Goal: Task Accomplishment & Management: Complete application form

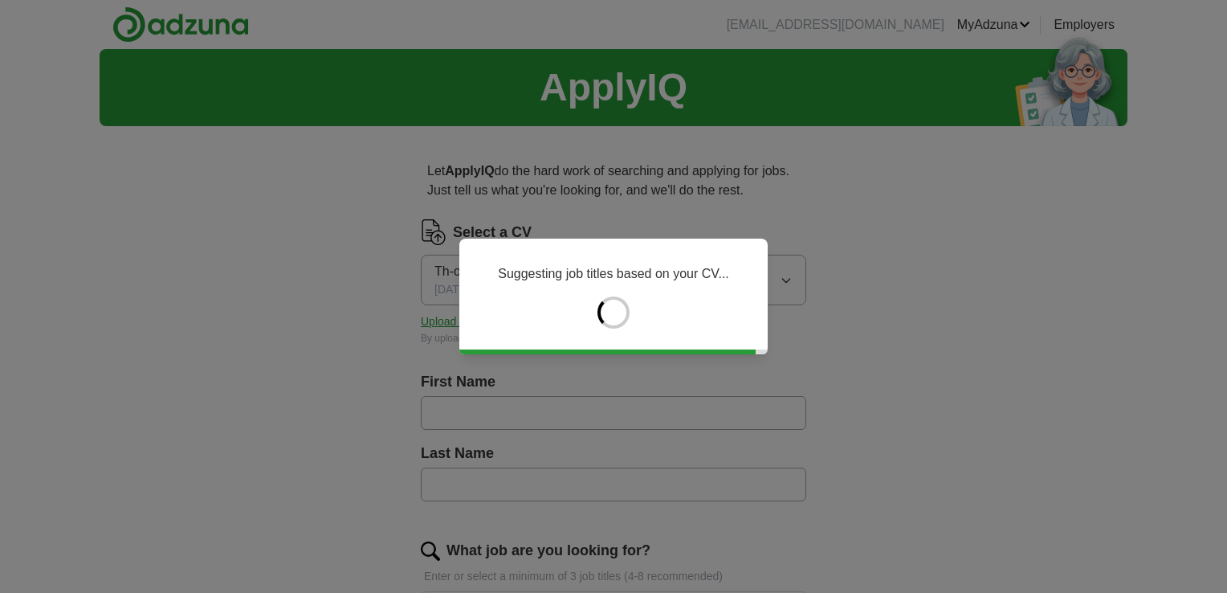
type input "****"
type input "********"
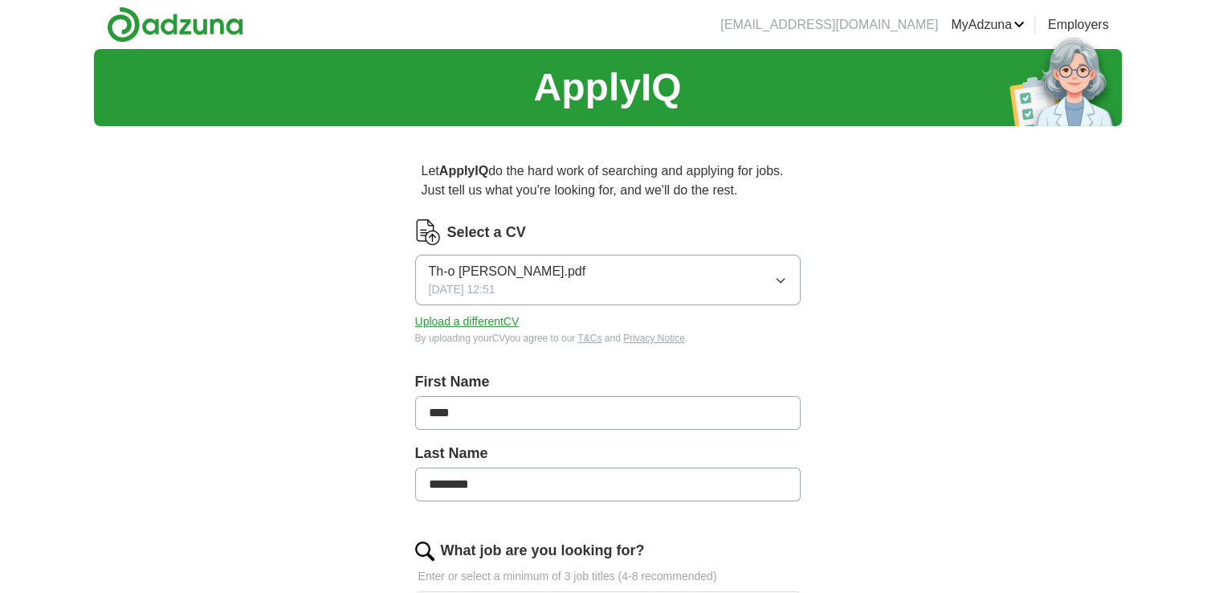
click at [514, 272] on span "Th-o [PERSON_NAME].pdf" at bounding box center [507, 271] width 157 height 19
click at [514, 320] on span "Th-o [PERSON_NAME].pdf" at bounding box center [507, 326] width 157 height 19
click at [648, 276] on button "Th-o [PERSON_NAME].pdf [DATE] 12:51" at bounding box center [608, 280] width 386 height 51
click at [611, 321] on div "Th-o [PERSON_NAME].pdf ✓" at bounding box center [608, 327] width 358 height 22
click at [507, 326] on button "Upload a different CV" at bounding box center [467, 321] width 104 height 17
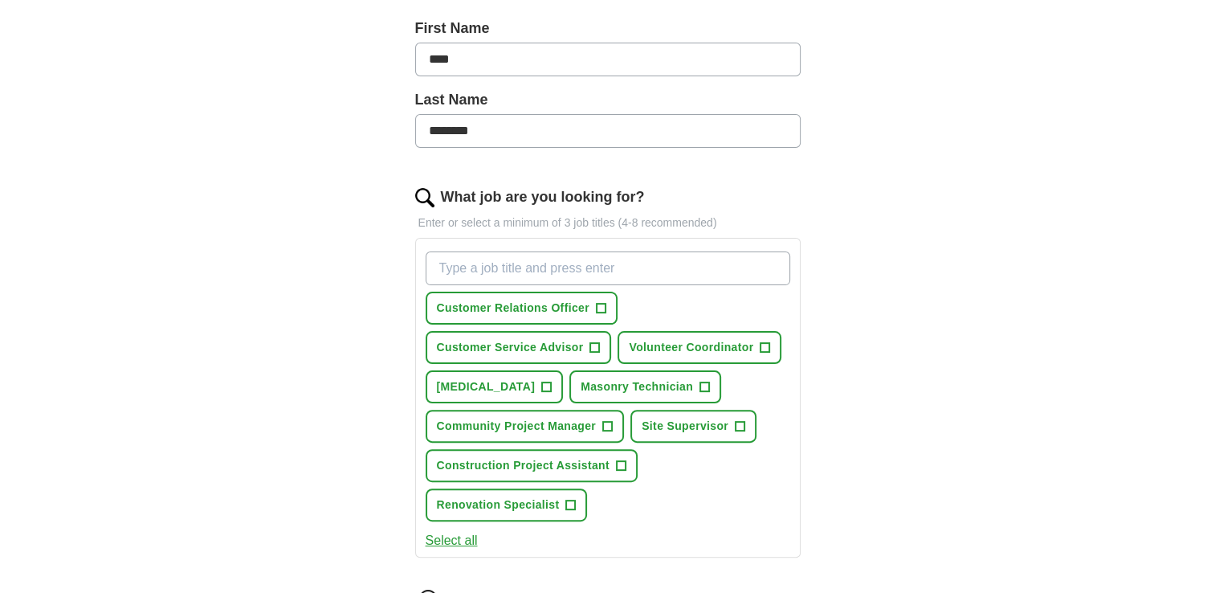
scroll to position [386, 0]
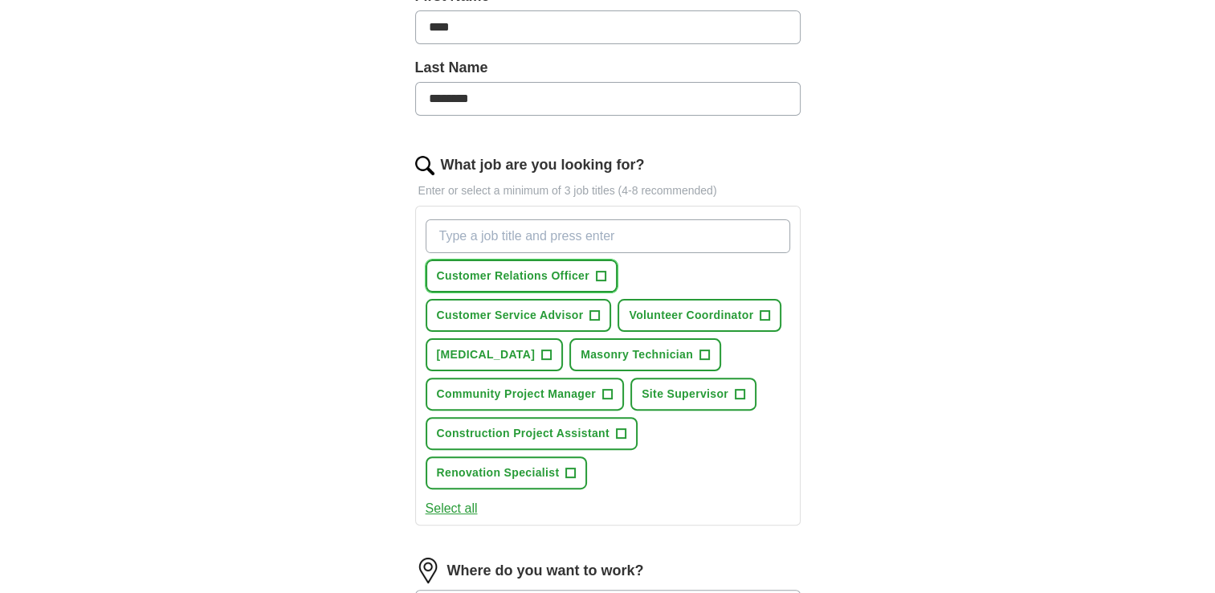
click at [534, 272] on span "Customer Relations Officer" at bounding box center [513, 275] width 153 height 17
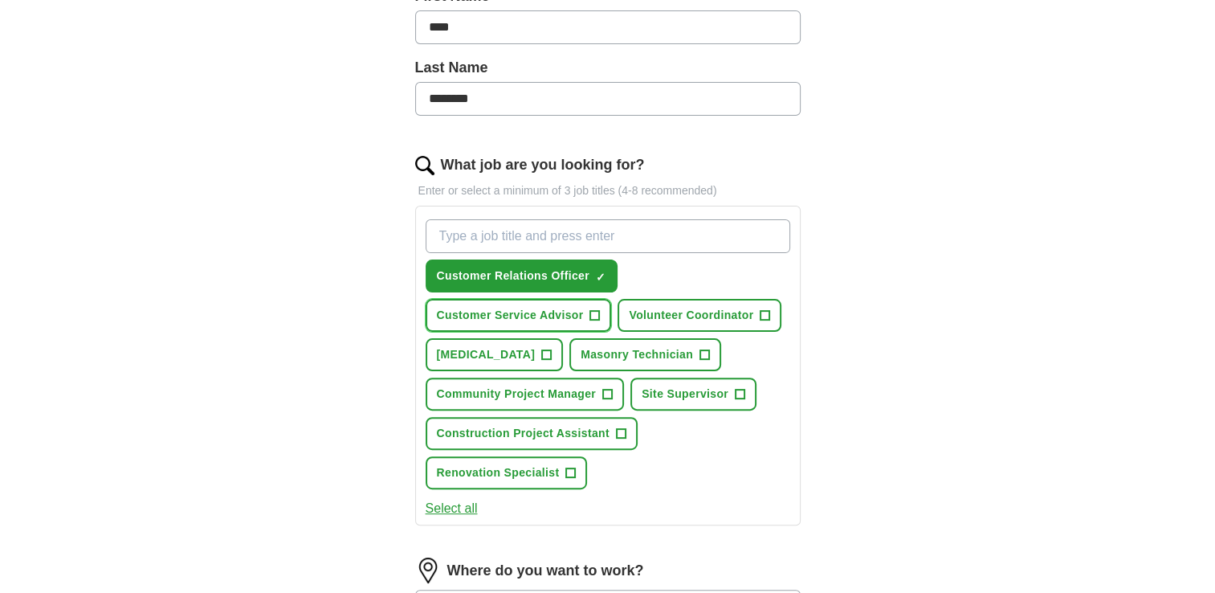
click at [537, 317] on span "Customer Service Advisor" at bounding box center [510, 315] width 147 height 17
click at [827, 457] on div "Let ApplyIQ do the hard work of searching and applying for jobs. Just tell us w…" at bounding box center [608, 353] width 514 height 1200
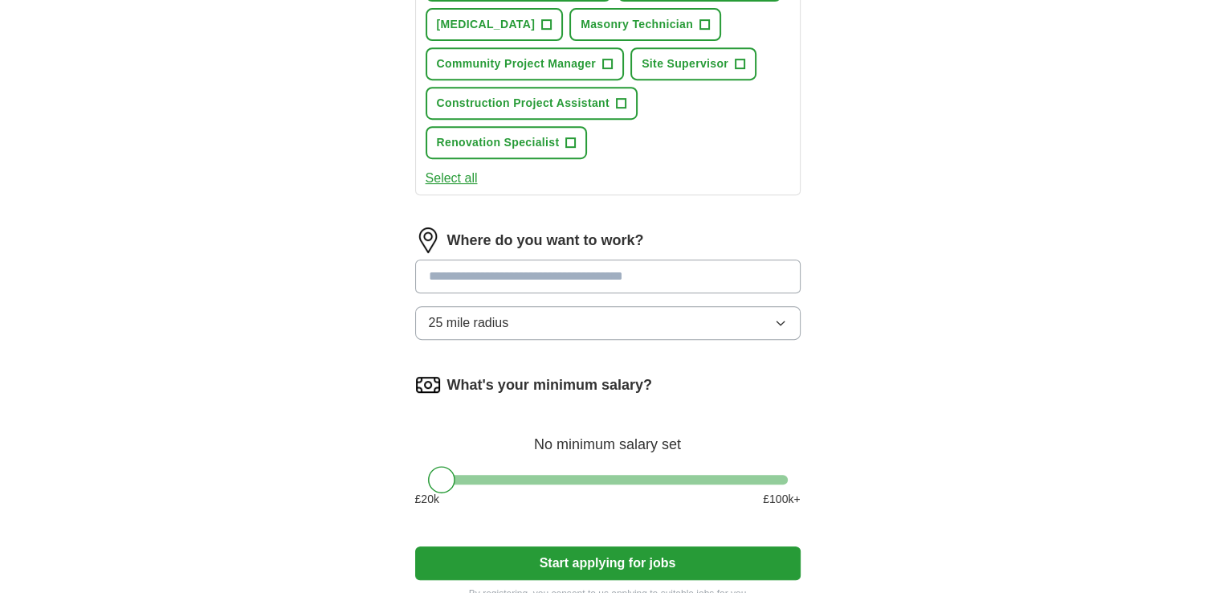
scroll to position [771, 0]
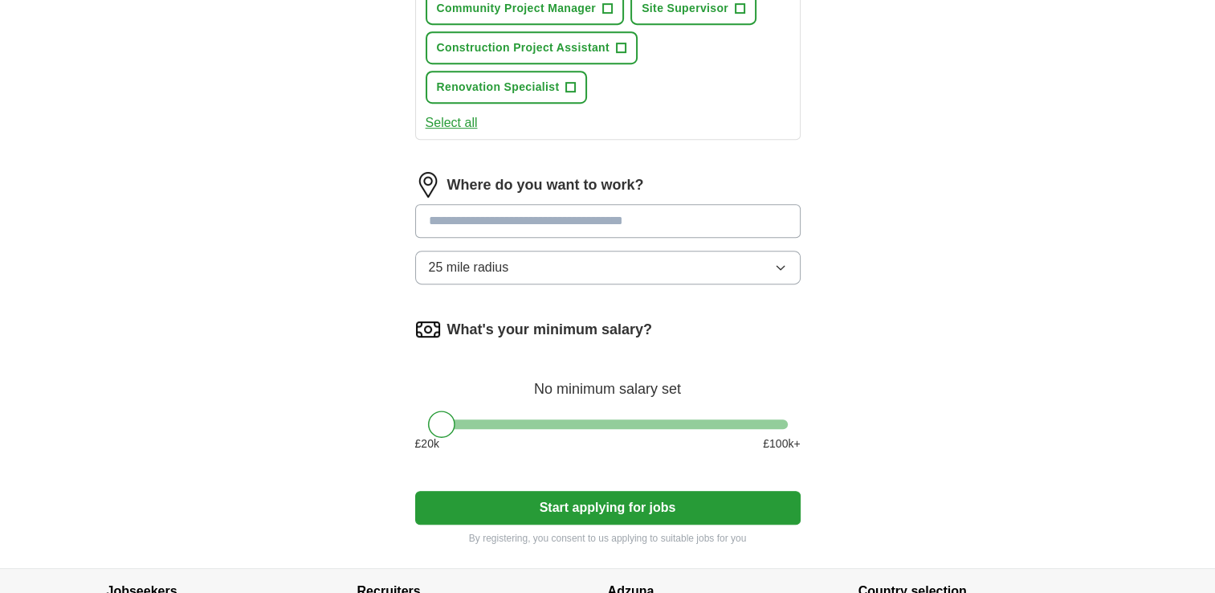
click at [676, 210] on input at bounding box center [608, 221] width 386 height 34
type input "*"
type input "*********"
click at [606, 336] on div "What's your minimum salary? No minimum salary set £ 20 k £ 100 k+" at bounding box center [608, 390] width 386 height 149
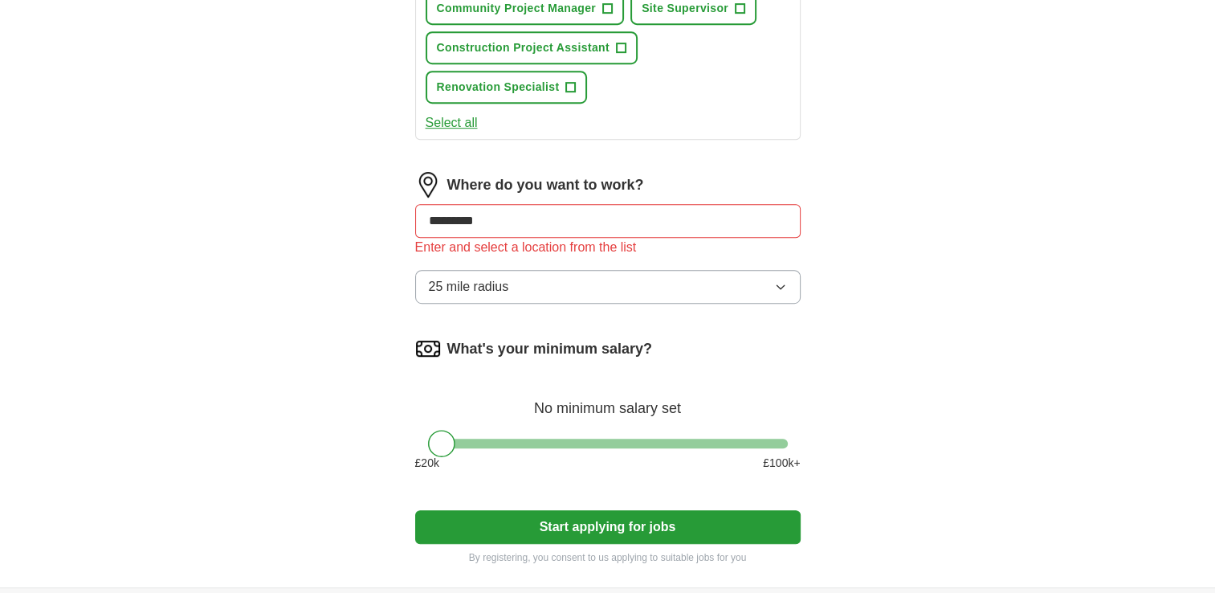
click at [580, 219] on input "*********" at bounding box center [608, 221] width 386 height 34
type input "*"
click at [506, 289] on span "25 mile radius" at bounding box center [469, 286] width 80 height 19
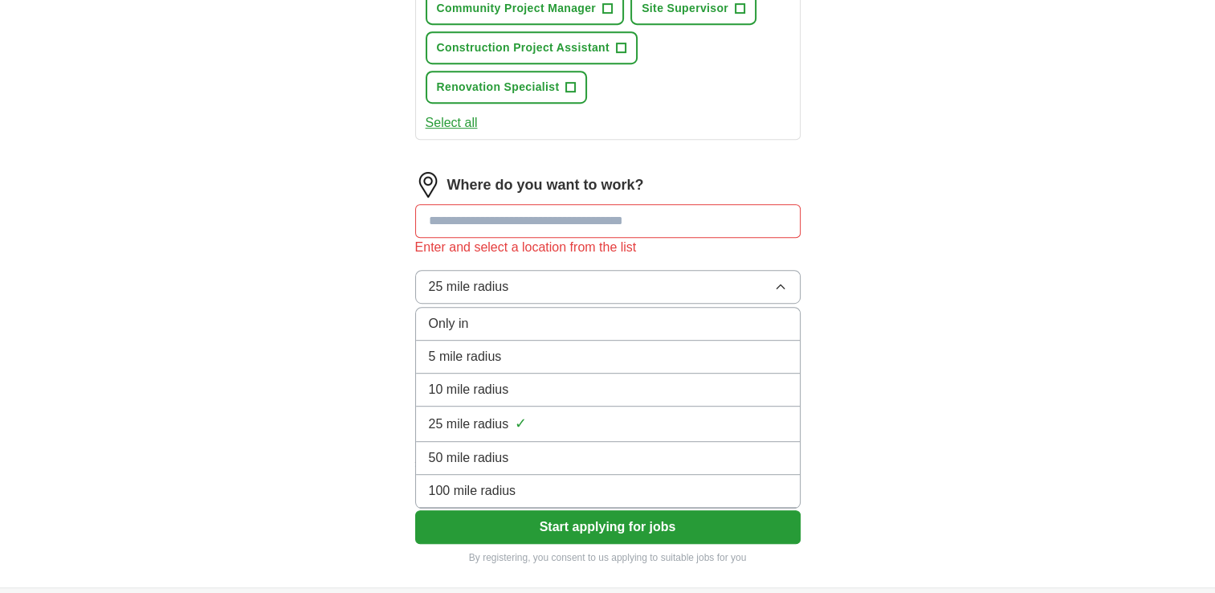
click at [479, 481] on span "100 mile radius" at bounding box center [473, 490] width 88 height 19
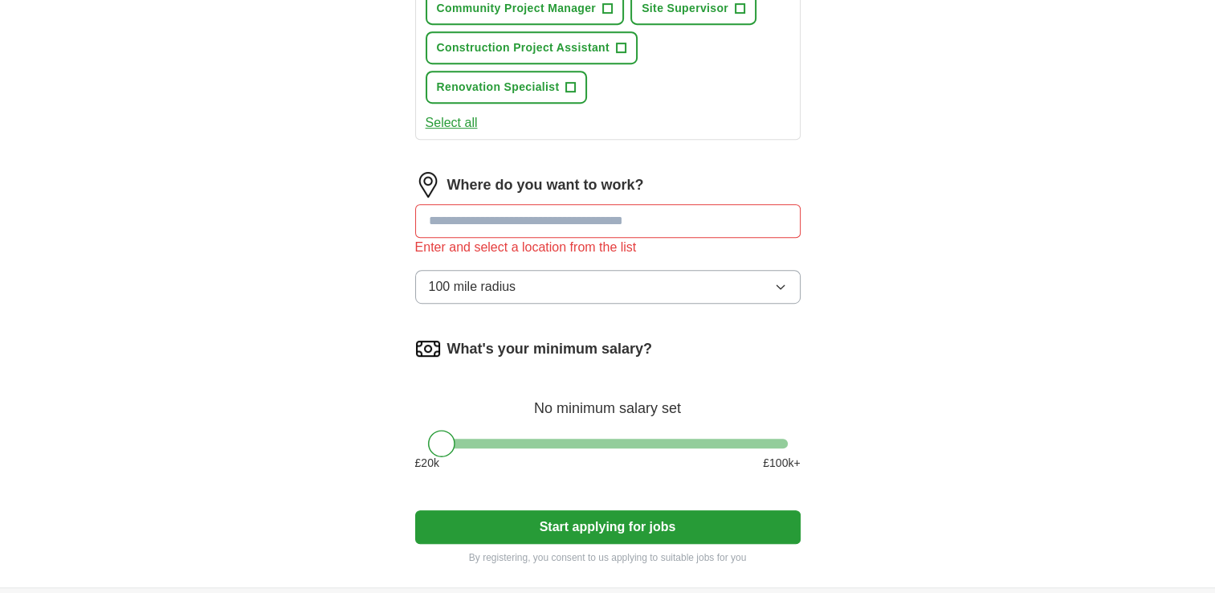
click at [527, 223] on input at bounding box center [608, 221] width 386 height 34
click at [526, 279] on button "100 mile radius" at bounding box center [608, 287] width 386 height 34
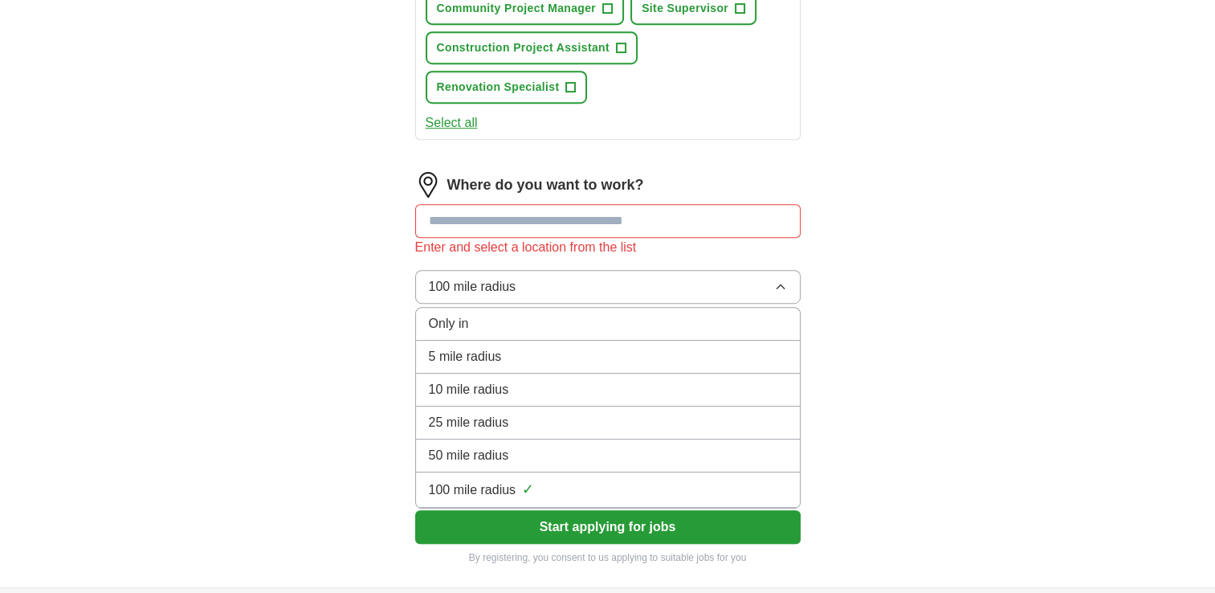
click at [514, 320] on div "Only in" at bounding box center [608, 323] width 358 height 19
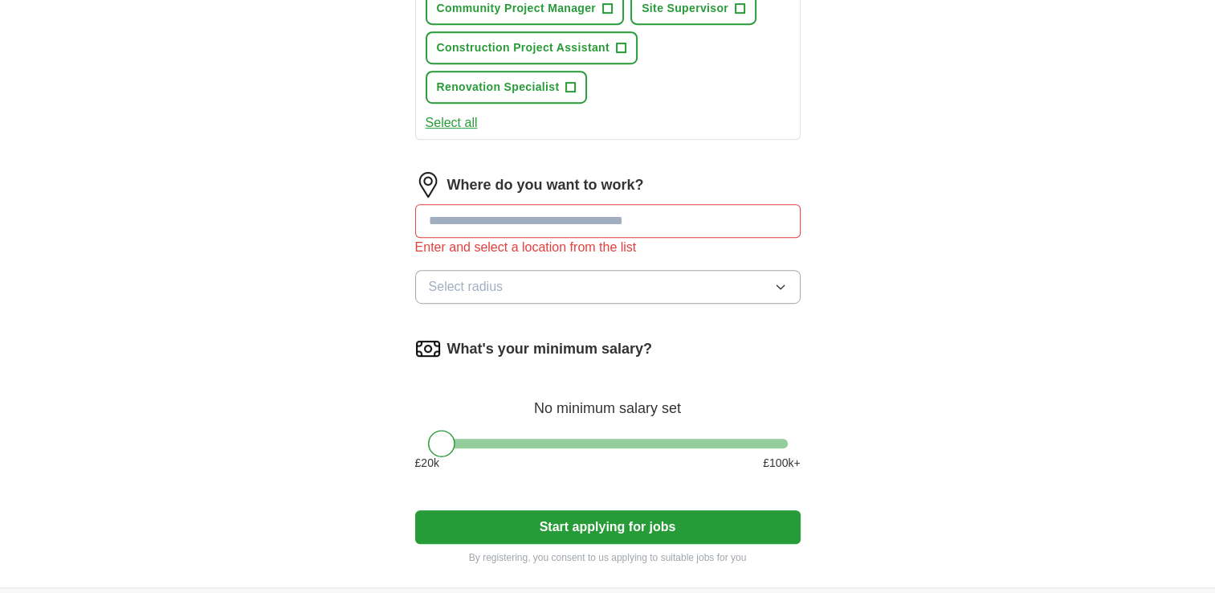
click at [513, 515] on button "Start applying for jobs" at bounding box center [608, 527] width 386 height 34
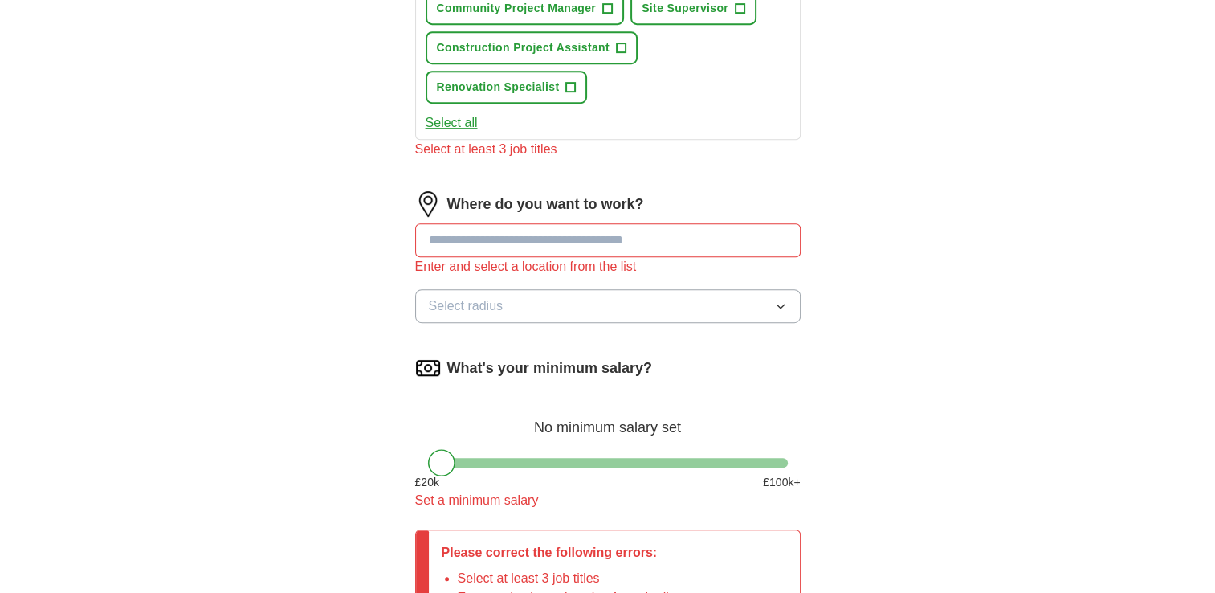
click at [851, 178] on div "Let ApplyIQ do the hard work of searching and applying for jobs. Just tell us w…" at bounding box center [608, 55] width 514 height 1375
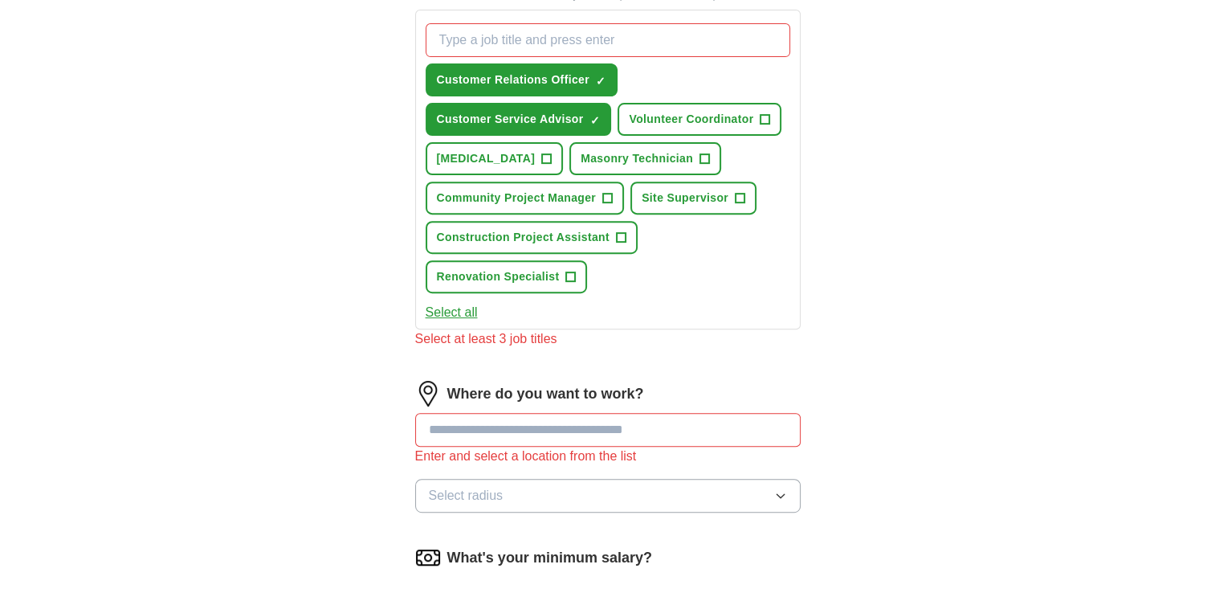
scroll to position [578, 0]
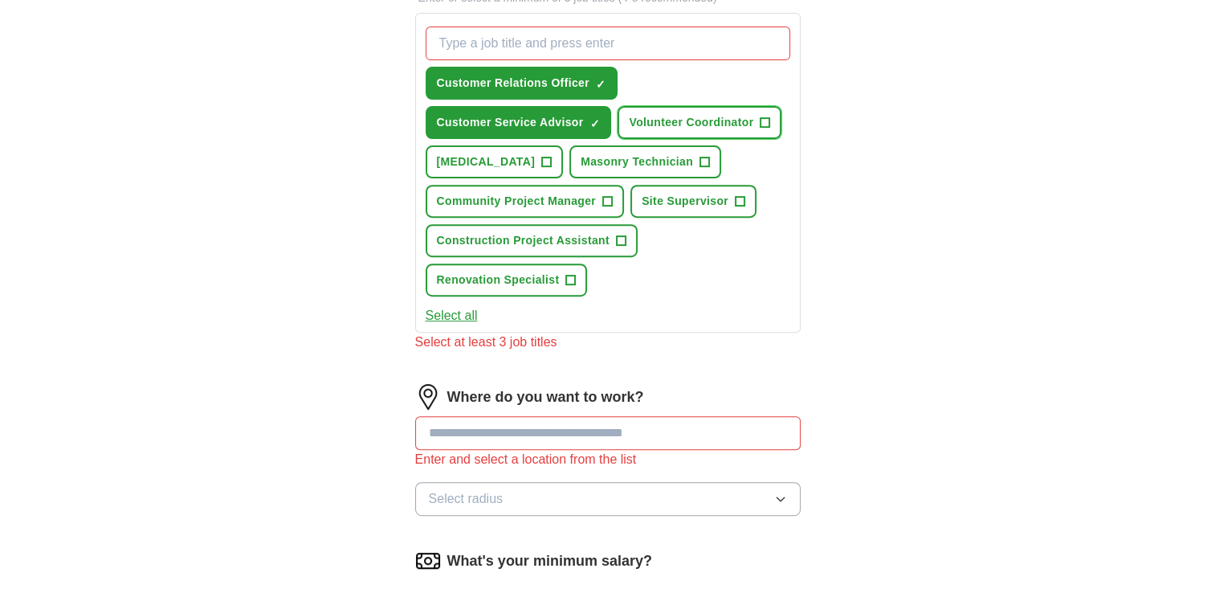
click at [716, 114] on span "Volunteer Coordinator" at bounding box center [691, 122] width 125 height 17
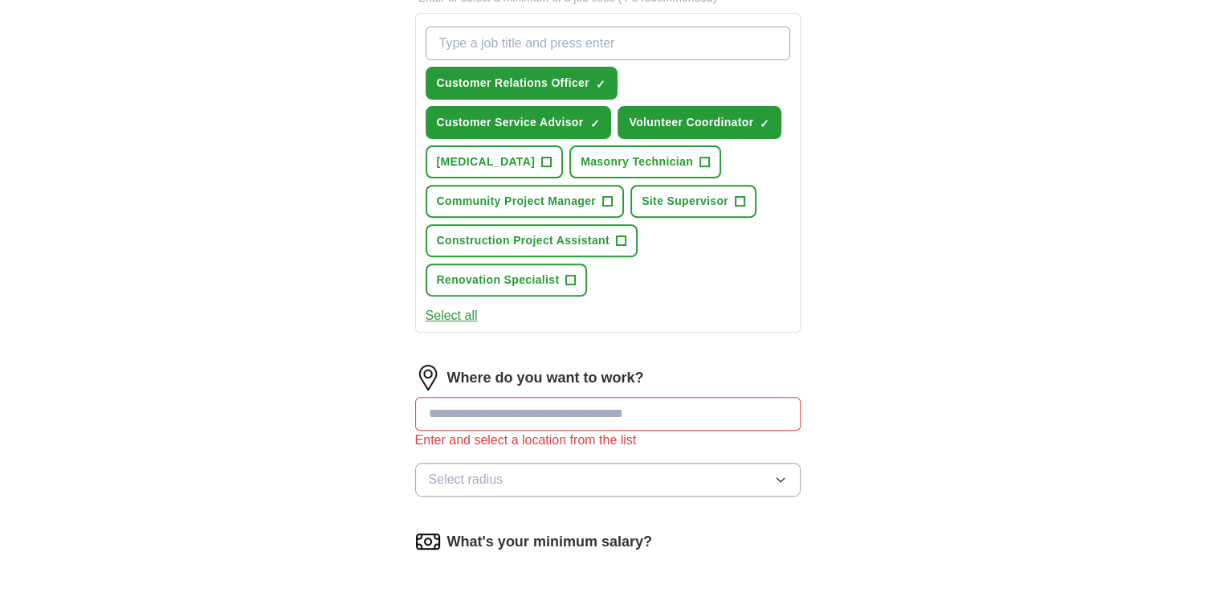
click at [880, 205] on div "ApplyIQ Let ApplyIQ do the hard work of searching and applying for jobs. Just t…" at bounding box center [608, 184] width 1028 height 1427
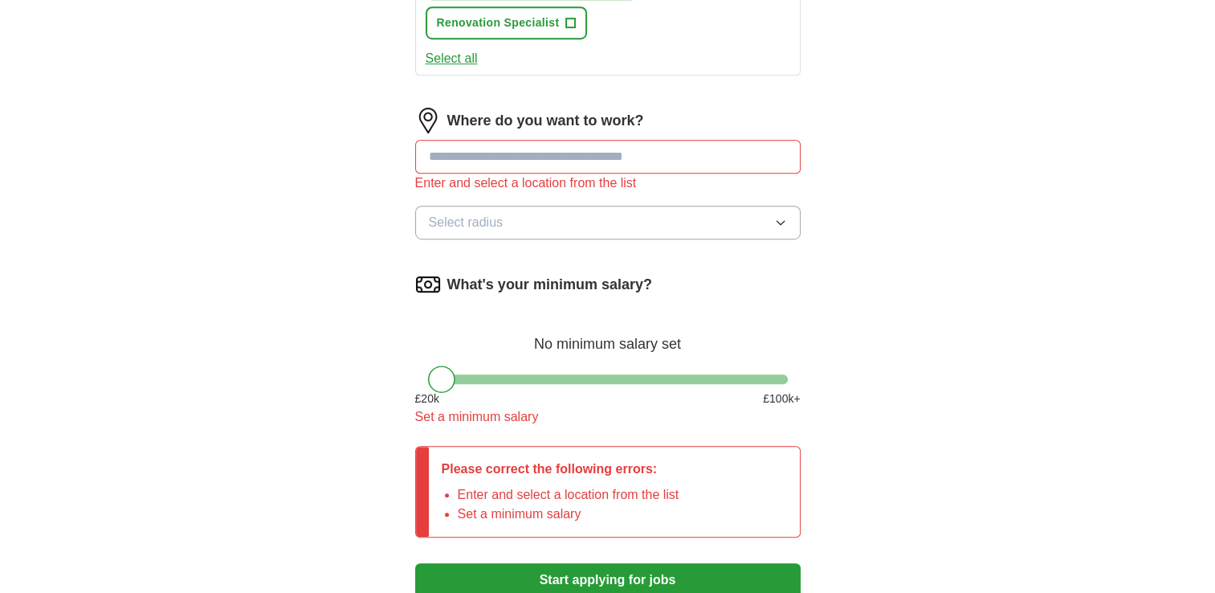
scroll to position [868, 0]
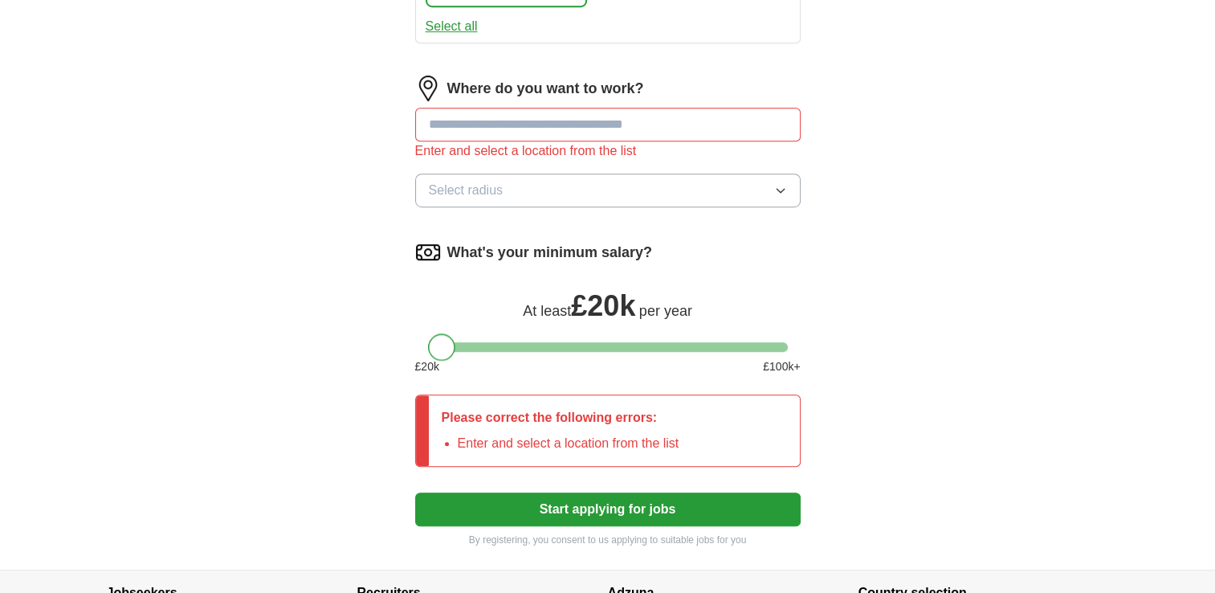
drag, startPoint x: 441, startPoint y: 349, endPoint x: 427, endPoint y: 357, distance: 15.8
click at [427, 357] on div "What's your minimum salary? At least £ 20k per year £ 20 k £ 100 k+" at bounding box center [608, 313] width 386 height 149
click at [442, 345] on div at bounding box center [441, 346] width 27 height 27
click at [541, 120] on input at bounding box center [608, 125] width 386 height 34
type input "*"
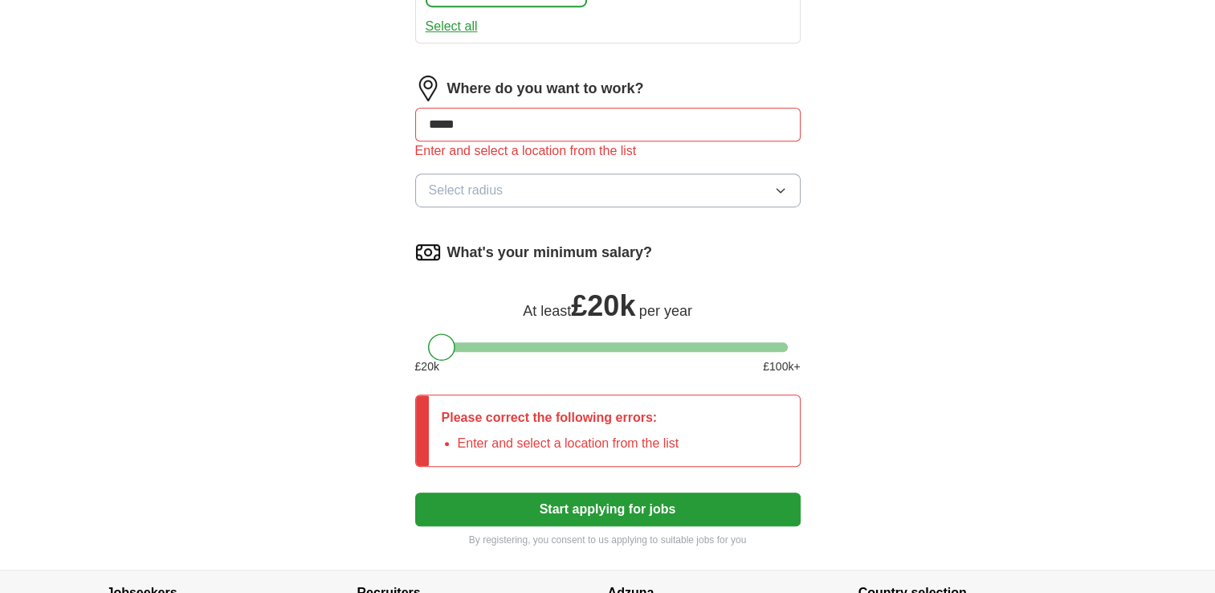
click at [578, 195] on button "Select radius" at bounding box center [608, 191] width 386 height 34
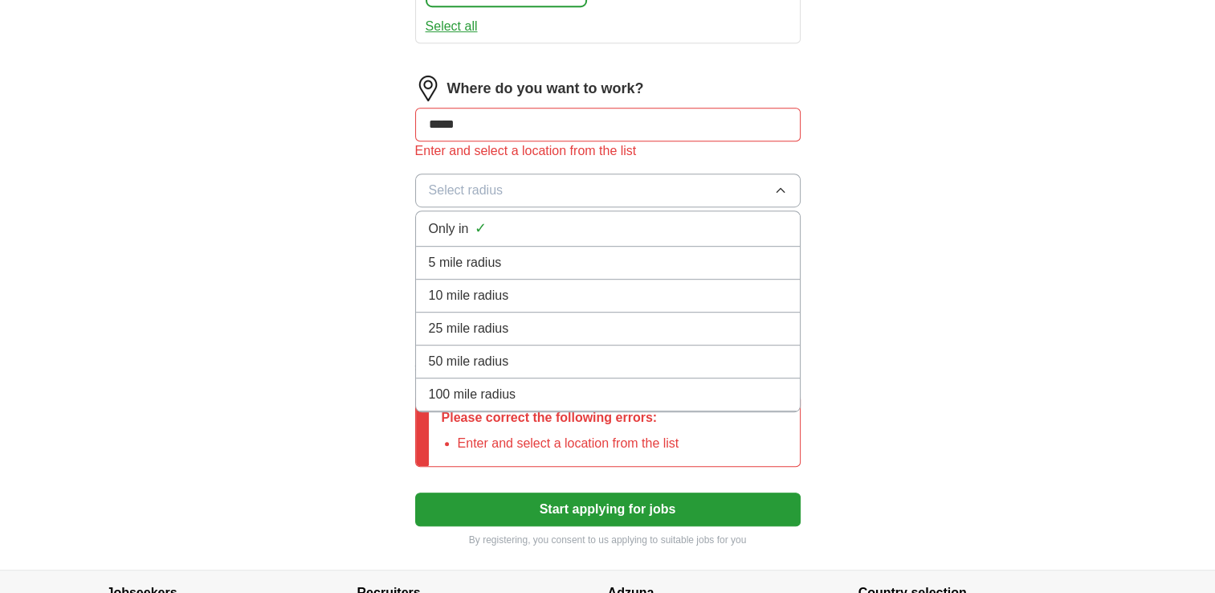
click at [559, 236] on li "Only in ✓" at bounding box center [608, 228] width 384 height 35
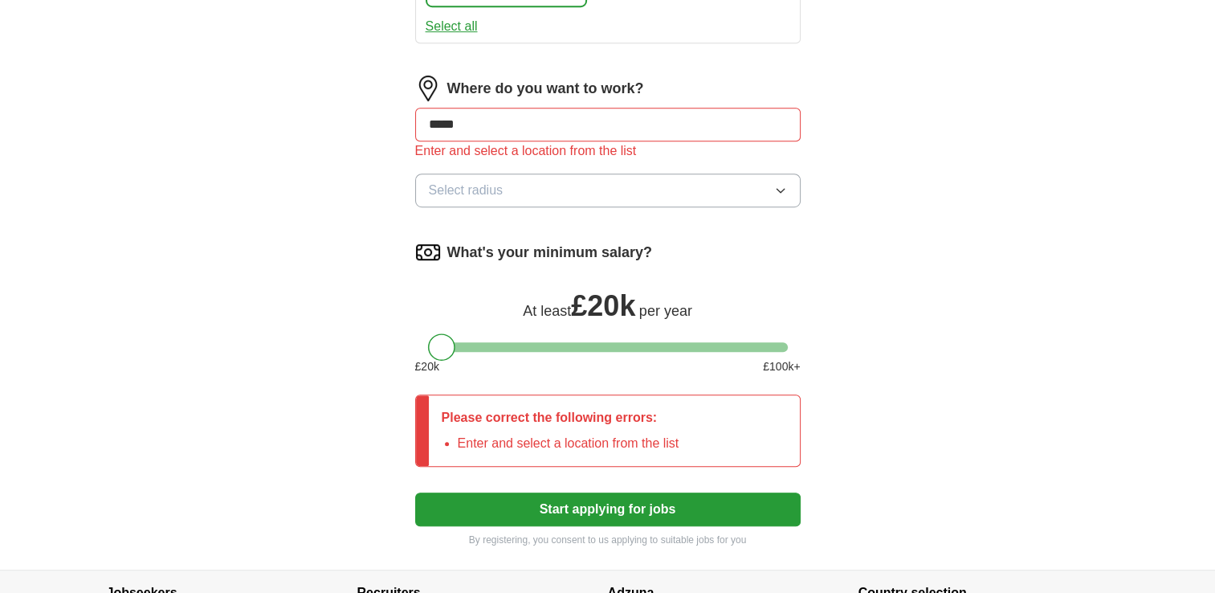
click at [480, 512] on button "Start applying for jobs" at bounding box center [608, 509] width 386 height 34
click at [482, 129] on input "*****" at bounding box center [608, 125] width 386 height 34
type input "*"
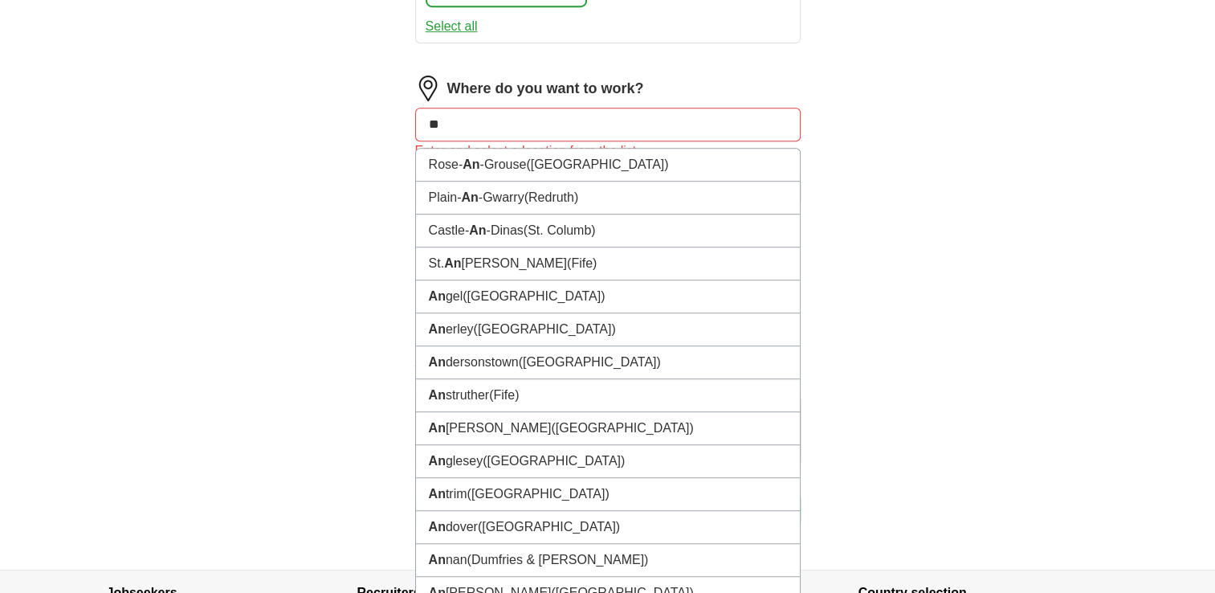
type input "**"
